Goal: Check status: Verify the current state of an ongoing process or item

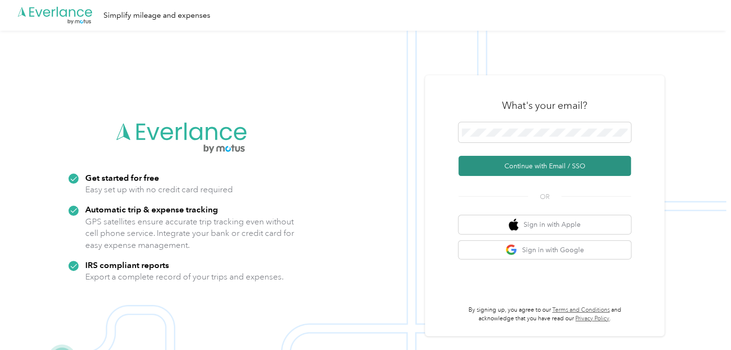
click at [514, 166] on button "Continue with Email / SSO" at bounding box center [544, 166] width 172 height 20
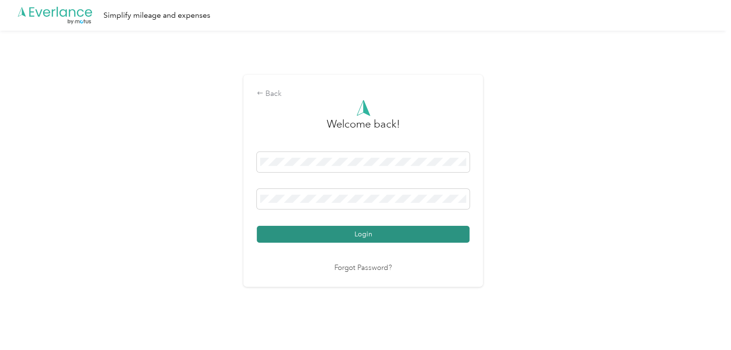
click at [333, 232] on button "Login" at bounding box center [363, 234] width 213 height 17
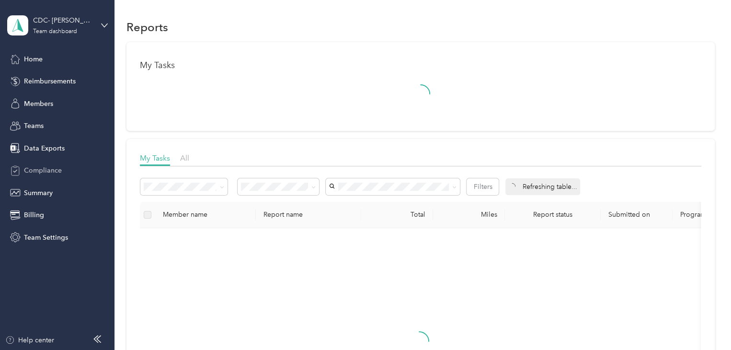
click at [52, 171] on span "Compliance" at bounding box center [43, 170] width 38 height 10
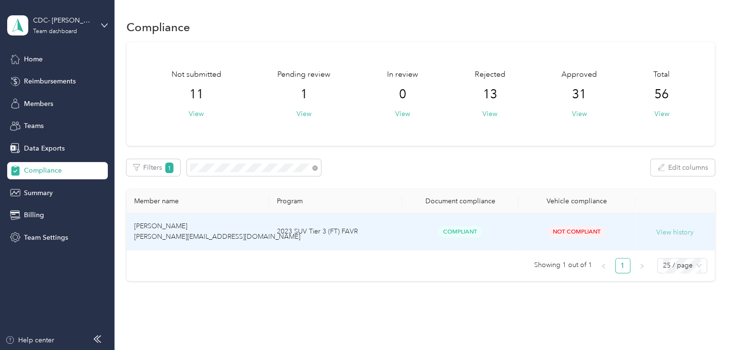
click at [660, 232] on button "View history" at bounding box center [674, 232] width 37 height 11
